Goal: Contribute content: Contribute content

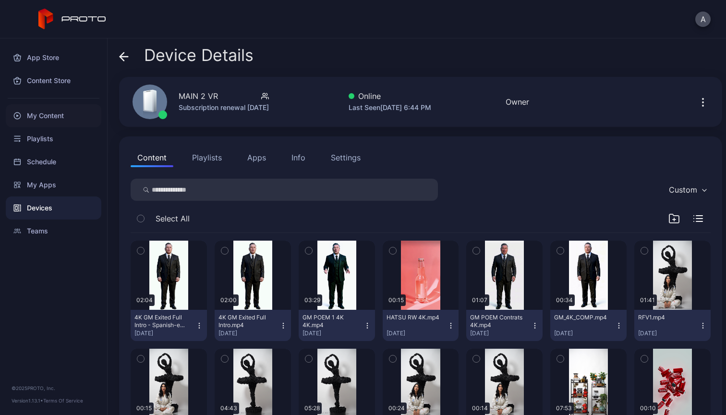
click at [44, 117] on div "My Content" at bounding box center [54, 115] width 96 height 23
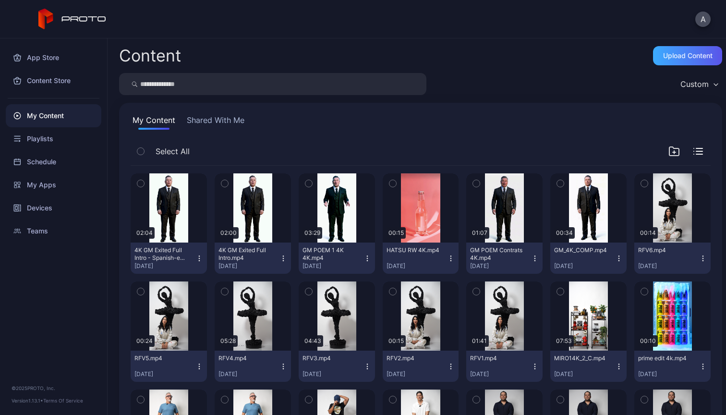
click at [669, 62] on div "Upload Content" at bounding box center [687, 55] width 69 height 19
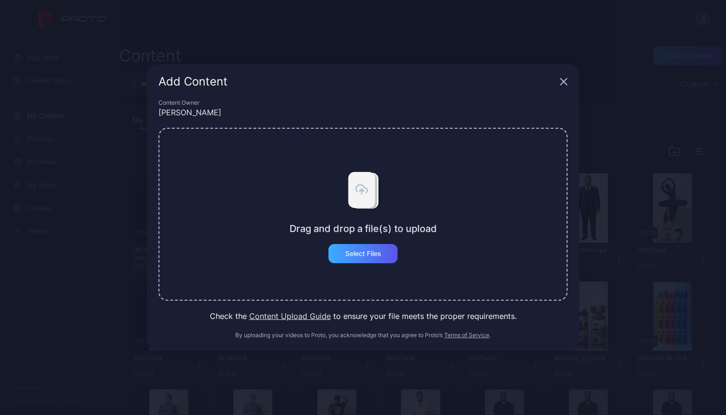
click at [358, 259] on div "Select Files" at bounding box center [363, 253] width 69 height 19
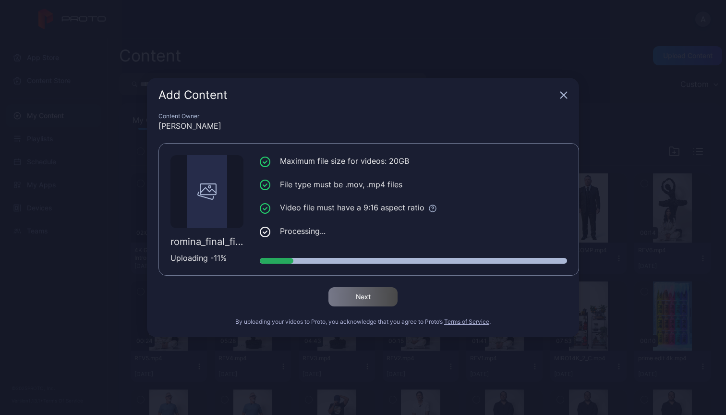
click at [566, 94] on icon "button" at bounding box center [564, 95] width 6 height 6
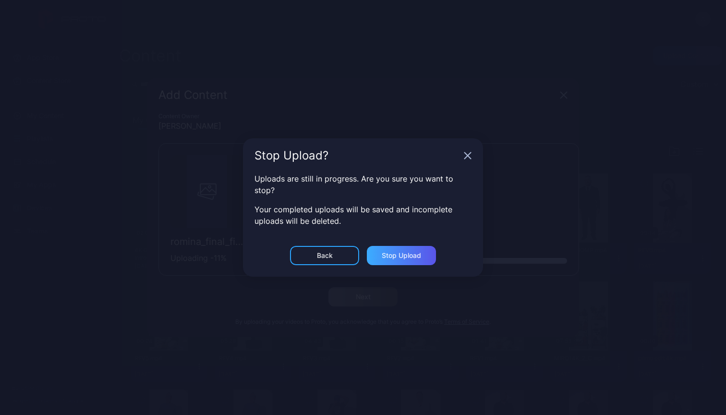
click at [394, 256] on div "Stop Upload" at bounding box center [401, 256] width 39 height 8
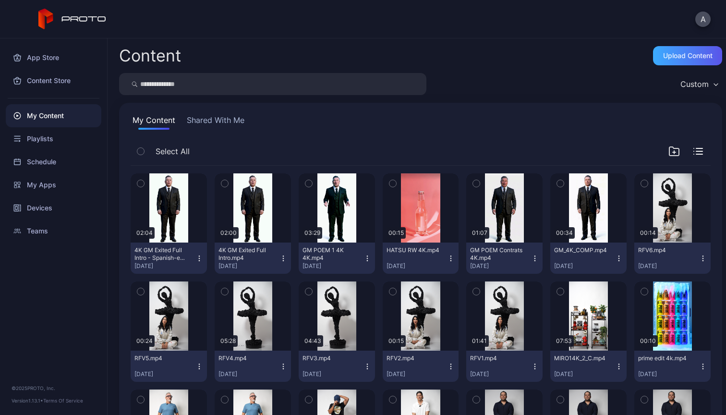
click at [665, 59] on div "Upload Content" at bounding box center [688, 56] width 49 height 8
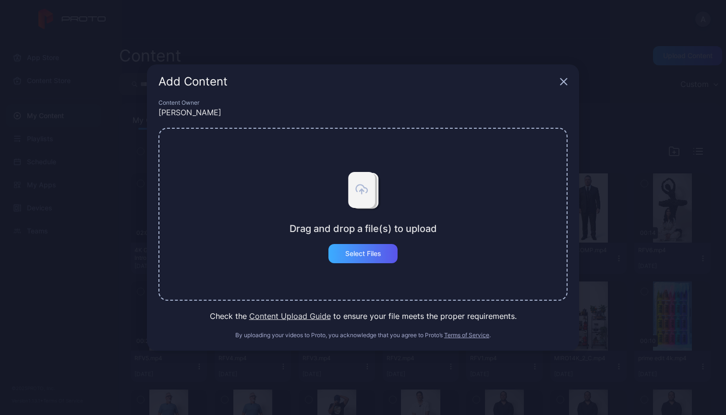
click at [372, 246] on div "Select Files" at bounding box center [363, 253] width 69 height 19
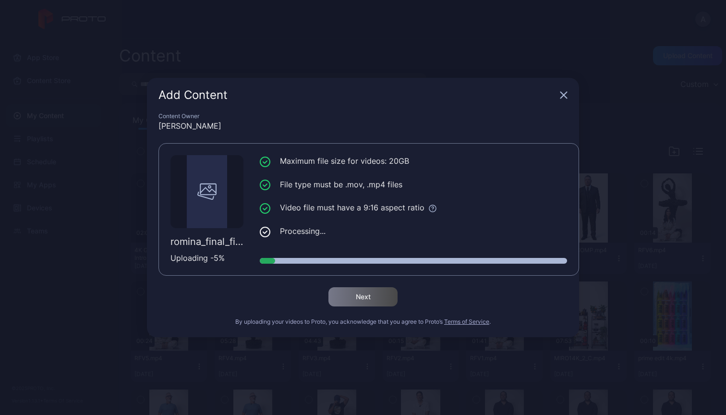
click at [446, 105] on div "Add Content" at bounding box center [363, 95] width 432 height 35
click at [377, 215] on ul "Maximum file size for videos: 20GB File type must be .mov, .mp4 files Video fil…" at bounding box center [414, 196] width 308 height 82
click at [468, 172] on ul "Maximum file size for videos: 20GB File type must be .mov, .mp4 files Video fil…" at bounding box center [414, 196] width 308 height 82
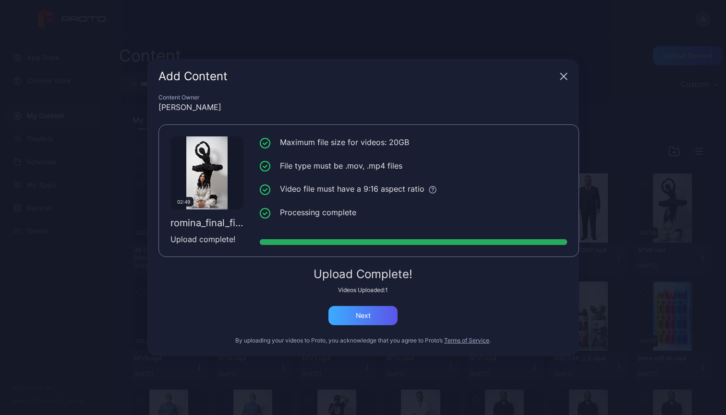
click at [377, 320] on div "Next" at bounding box center [363, 315] width 69 height 19
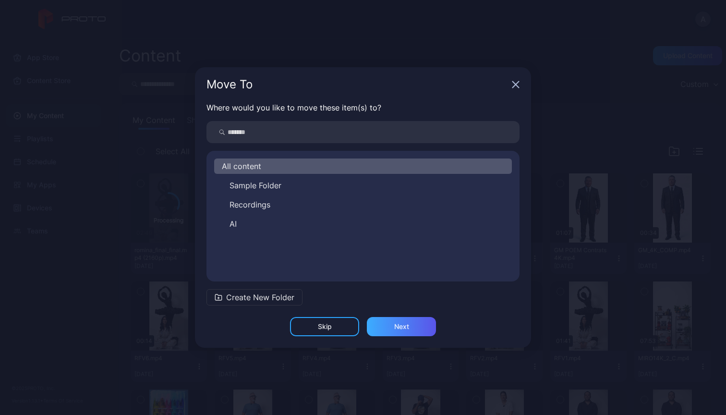
click at [411, 322] on div "Next" at bounding box center [401, 326] width 69 height 19
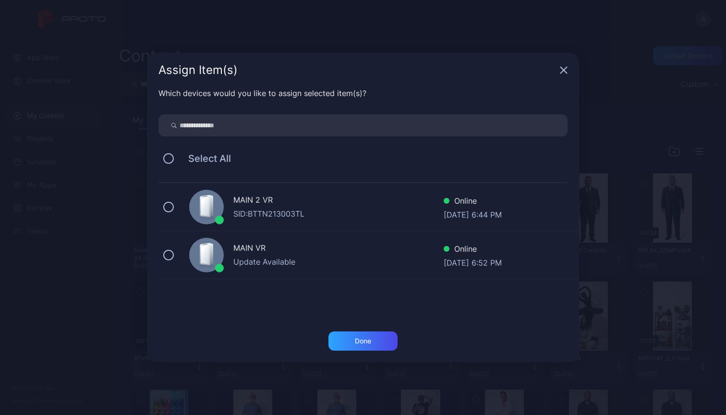
click at [394, 208] on div "SID: BTTN213003TL" at bounding box center [339, 214] width 210 height 12
click at [367, 341] on div "Done" at bounding box center [363, 341] width 16 height 8
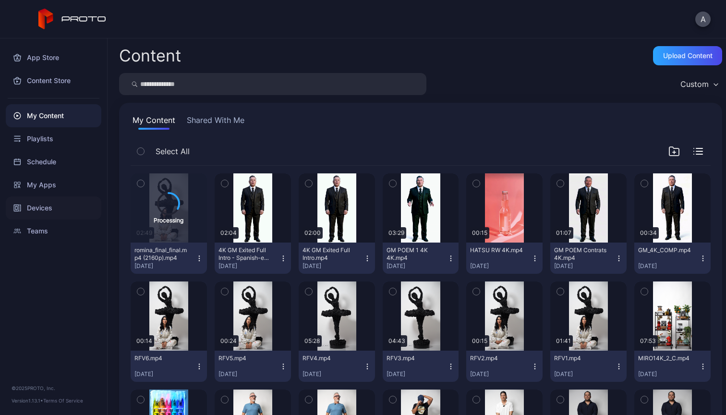
click at [37, 206] on div "Devices" at bounding box center [54, 208] width 96 height 23
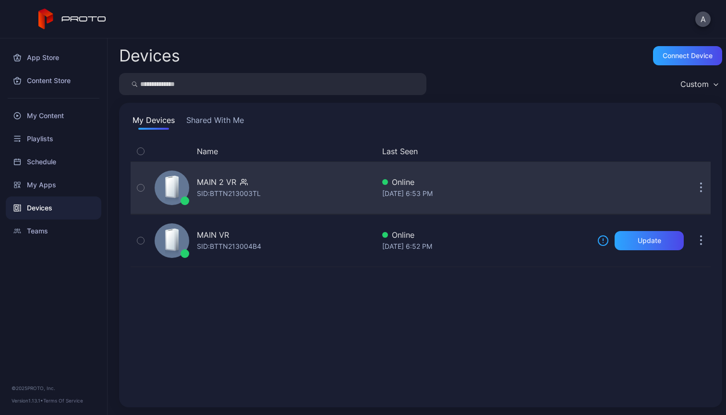
click at [256, 195] on div "SID: BTTN213003TL" at bounding box center [229, 194] width 64 height 12
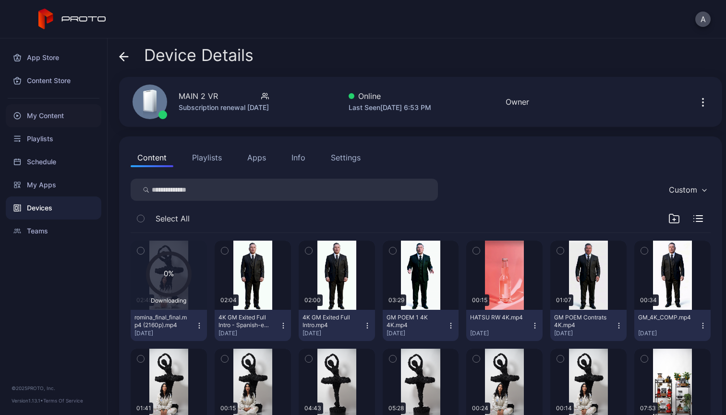
click at [56, 114] on div "My Content" at bounding box center [54, 115] width 96 height 23
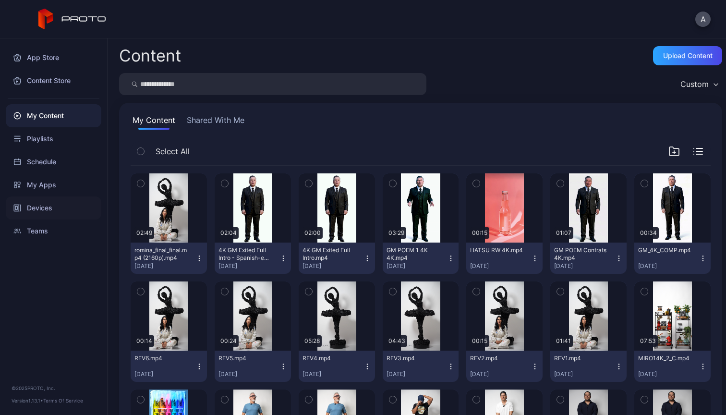
click at [53, 212] on div "Devices" at bounding box center [54, 208] width 96 height 23
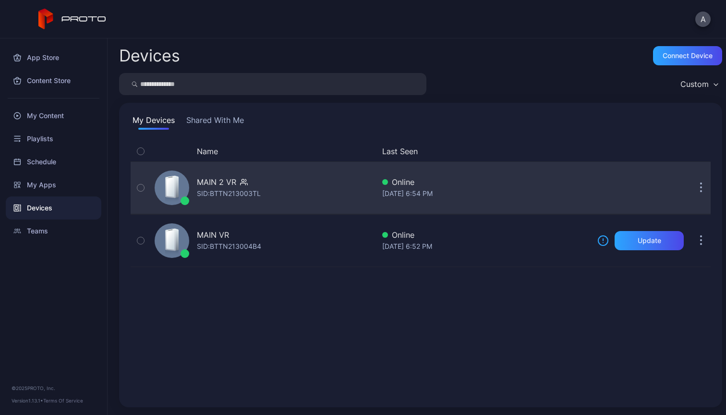
click at [321, 199] on div "MAIN 2 VR SID: BTTN213003TL" at bounding box center [263, 188] width 224 height 48
